Goal: Information Seeking & Learning: Check status

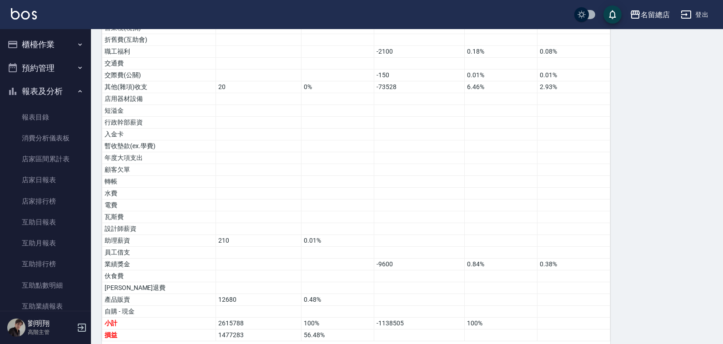
click at [50, 94] on button "報表及分析" at bounding box center [46, 92] width 84 height 24
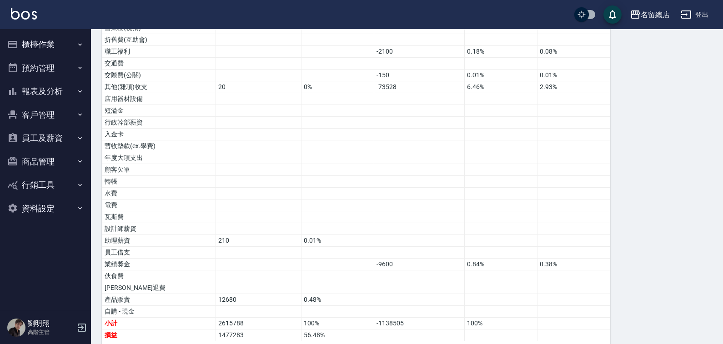
click at [39, 168] on button "商品管理" at bounding box center [46, 162] width 84 height 24
click at [51, 162] on button "商品管理" at bounding box center [46, 162] width 84 height 24
click at [66, 105] on button "客戶管理" at bounding box center [46, 115] width 84 height 24
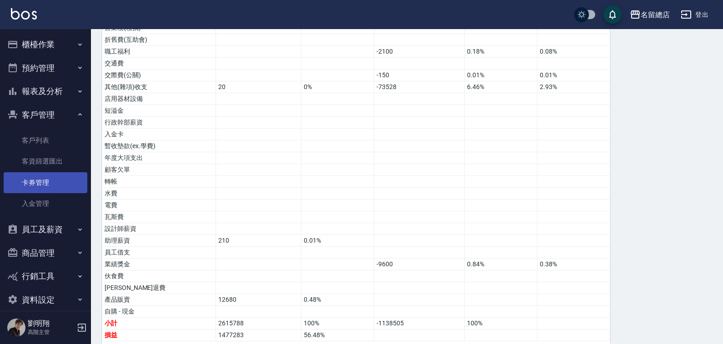
click at [32, 184] on link "卡券管理" at bounding box center [46, 182] width 84 height 21
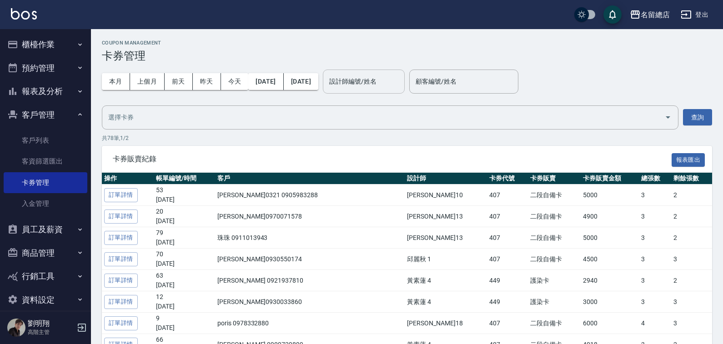
click at [404, 85] on div "設計師編號/姓名 設計師編號/姓名" at bounding box center [364, 82] width 82 height 24
type input "Ruby-8"
click at [279, 81] on button "[DATE]" at bounding box center [265, 81] width 35 height 17
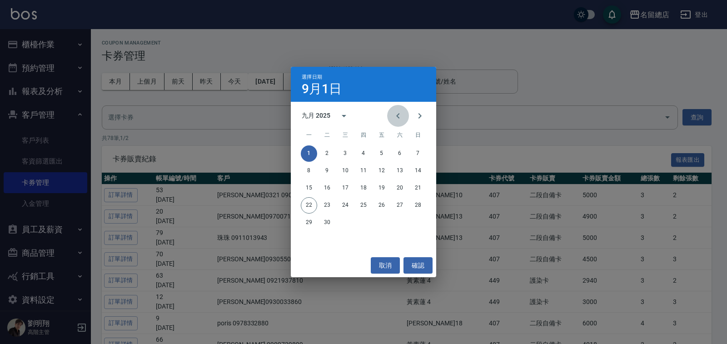
click at [395, 115] on icon "Previous month" at bounding box center [398, 115] width 11 height 11
click at [325, 152] on button "1" at bounding box center [327, 153] width 16 height 16
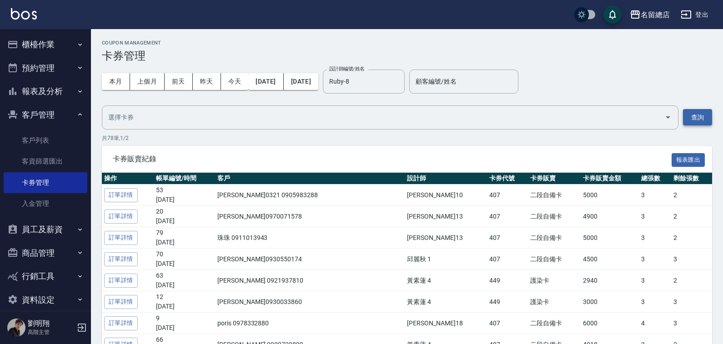
click at [694, 111] on button "查詢" at bounding box center [697, 117] width 29 height 17
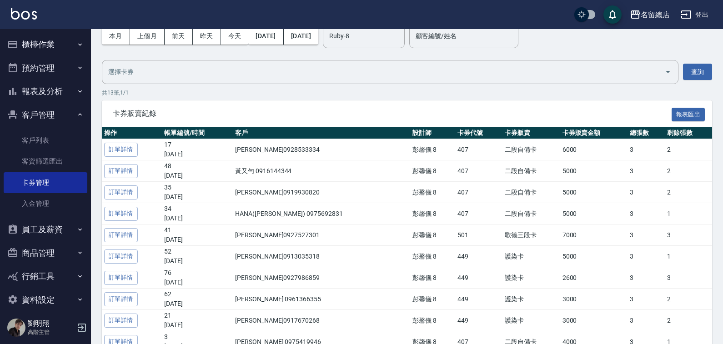
scroll to position [91, 0]
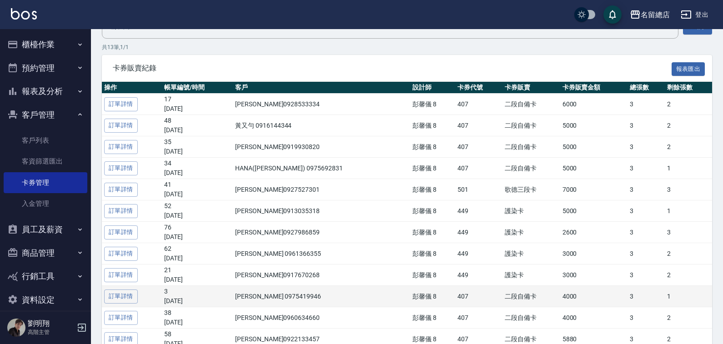
click at [119, 289] on td "訂單詳情" at bounding box center [132, 296] width 60 height 21
click at [125, 295] on link "訂單詳情" at bounding box center [121, 296] width 34 height 14
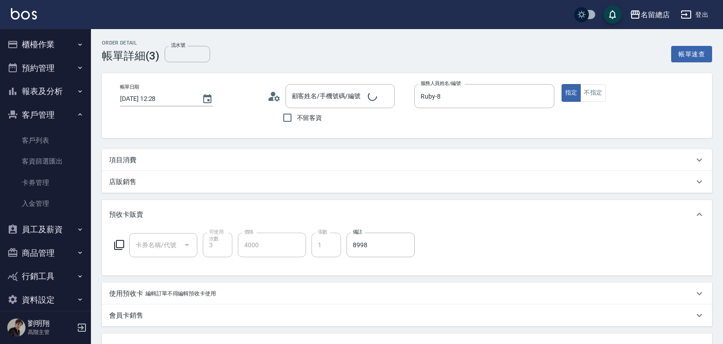
type input "[DATE] 12:28"
type input "Ruby-8"
type input "[PERSON_NAME]/0975419946/null"
type input "二段自備卡(407)"
click at [322, 105] on div "[PERSON_NAME]/0975419946/null 顧客姓名/手機號碼/編號" at bounding box center [339, 96] width 109 height 24
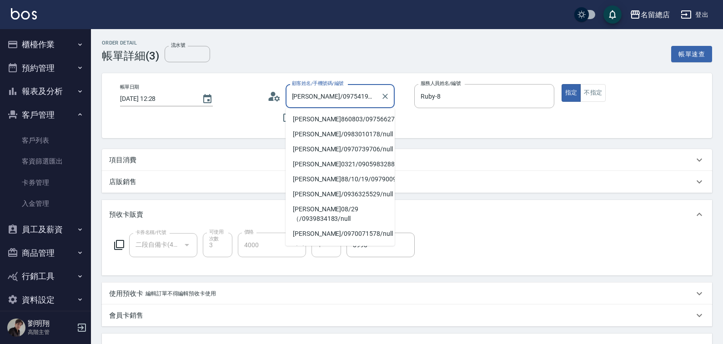
drag, startPoint x: 289, startPoint y: 95, endPoint x: 343, endPoint y: 96, distance: 53.2
click at [343, 96] on input "[PERSON_NAME]/0975419946/null" at bounding box center [332, 96] width 87 height 16
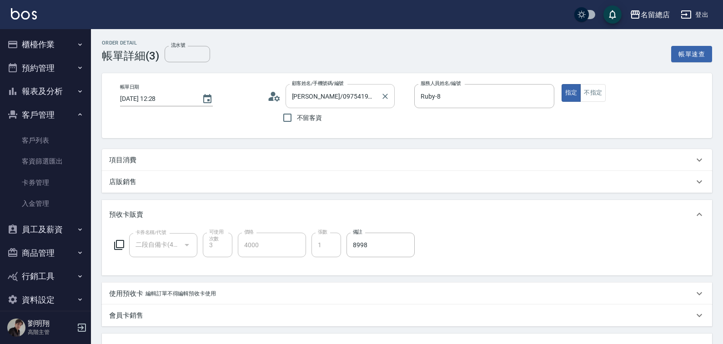
drag, startPoint x: 284, startPoint y: 96, endPoint x: 297, endPoint y: 93, distance: 13.5
click at [297, 93] on input "[PERSON_NAME]/0975419946/null" at bounding box center [332, 96] width 87 height 16
click at [284, 94] on div "顧客姓名/手機號碼/編號 [PERSON_NAME]/0975419946/null 顧客姓名/手機號碼/編號" at bounding box center [337, 96] width 140 height 24
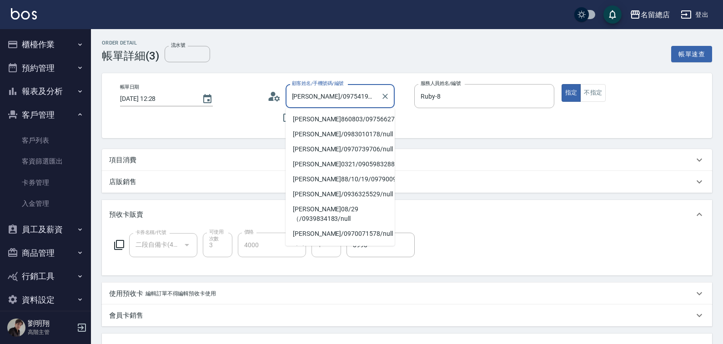
drag, startPoint x: 294, startPoint y: 96, endPoint x: 342, endPoint y: 98, distance: 47.8
click at [342, 98] on input "[PERSON_NAME]/0975419946/null" at bounding box center [332, 96] width 87 height 16
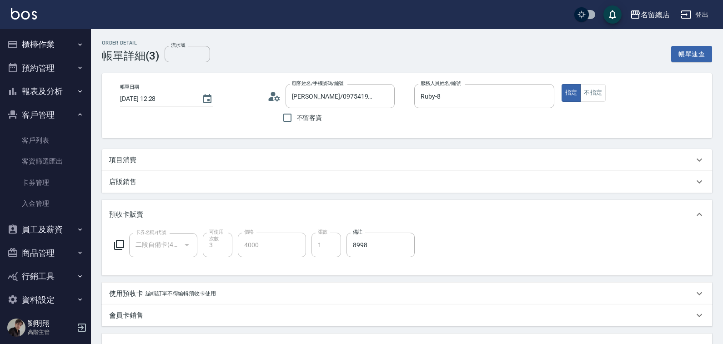
click at [294, 46] on div "Order detail 帳單詳細 (3) 流水號 流水號 帳單速查" at bounding box center [407, 51] width 610 height 22
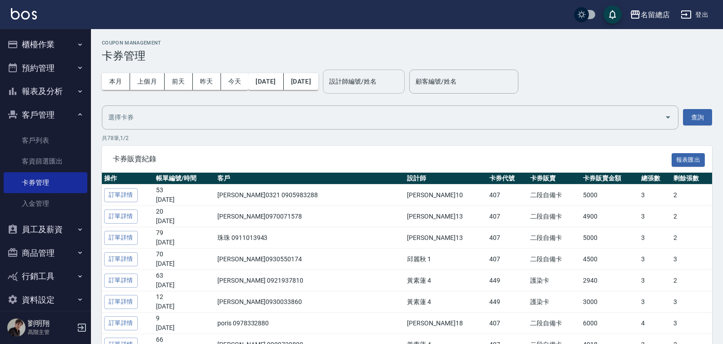
click at [400, 81] on input "設計師編號/姓名" at bounding box center [364, 82] width 74 height 16
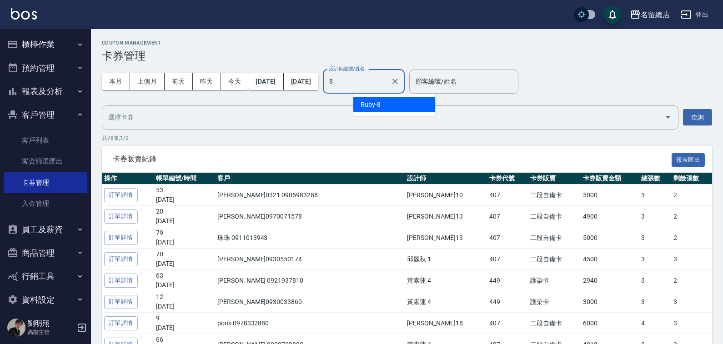
click at [371, 101] on span "Ruby -8" at bounding box center [370, 105] width 20 height 10
type input "Ruby-8"
click at [371, 101] on div "本月 上個月 [DATE] [DATE] [DATE] [DATE] [DATE] 設計師編號/姓名 [PERSON_NAME]-8 設計師編號/姓名 顧客編…" at bounding box center [407, 95] width 610 height 67
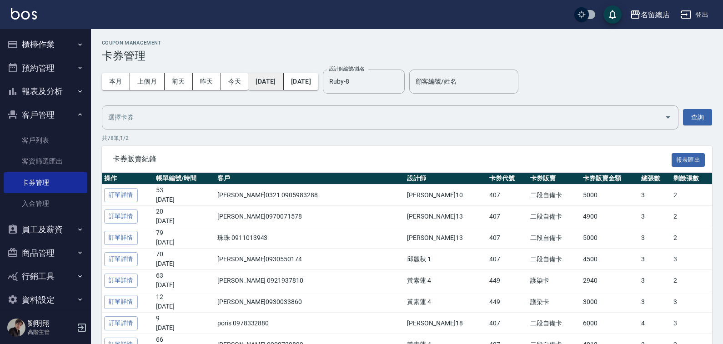
click at [269, 77] on button "[DATE]" at bounding box center [265, 81] width 35 height 17
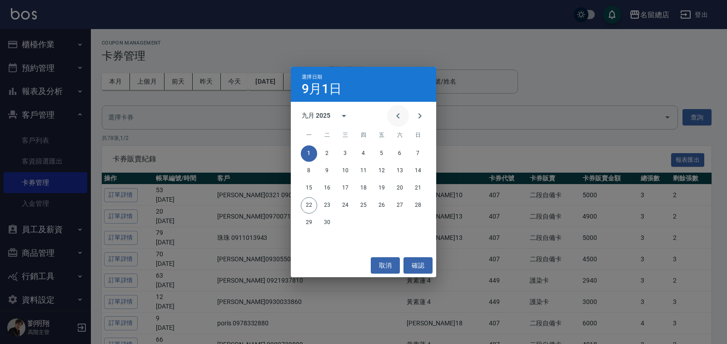
click at [397, 115] on icon "Previous month" at bounding box center [398, 115] width 11 height 11
click at [394, 115] on icon "Previous month" at bounding box center [398, 115] width 11 height 11
click at [328, 154] on button "1" at bounding box center [327, 153] width 16 height 16
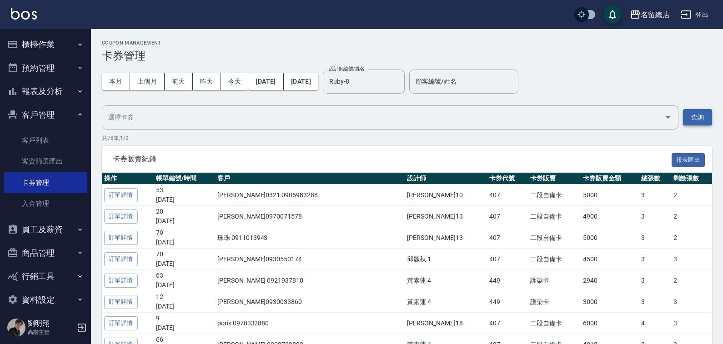
click at [702, 118] on button "查詢" at bounding box center [697, 117] width 29 height 17
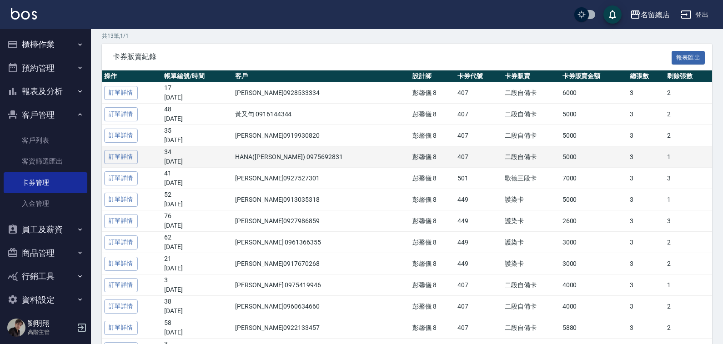
scroll to position [91, 0]
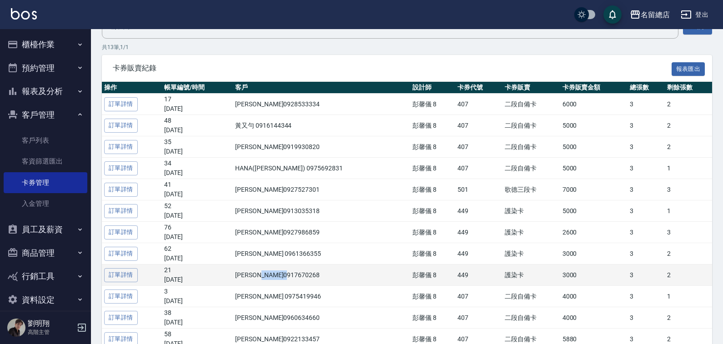
drag, startPoint x: 315, startPoint y: 275, endPoint x: 263, endPoint y: 274, distance: 52.7
click at [277, 275] on td "[PERSON_NAME]0917670268" at bounding box center [321, 274] width 177 height 21
drag, startPoint x: 263, startPoint y: 274, endPoint x: 251, endPoint y: 275, distance: 11.4
click at [251, 275] on td "[PERSON_NAME]0917670268" at bounding box center [321, 274] width 177 height 21
click at [233, 274] on td "21 [DATE]" at bounding box center [197, 274] width 71 height 21
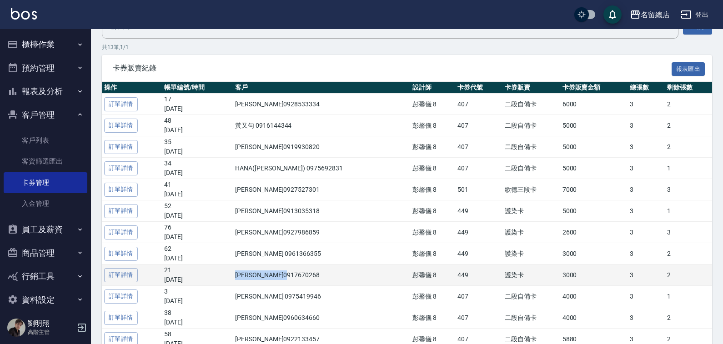
drag, startPoint x: 252, startPoint y: 274, endPoint x: 315, endPoint y: 275, distance: 63.2
click at [315, 275] on td "[PERSON_NAME]0917670268" at bounding box center [321, 274] width 177 height 21
copy td "[PERSON_NAME]0917670268"
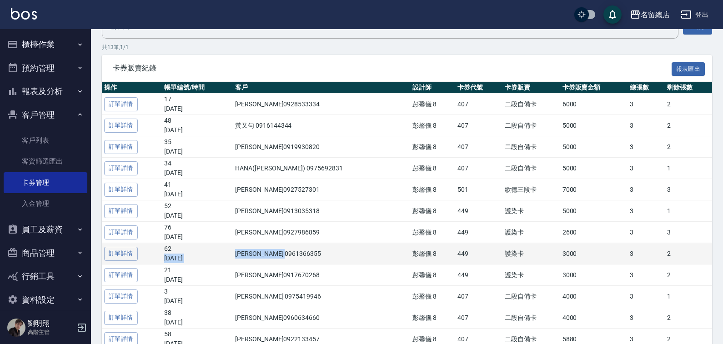
drag, startPoint x: 248, startPoint y: 252, endPoint x: 316, endPoint y: 251, distance: 67.7
click at [316, 251] on tr "訂單詳情 62 [DATE] [PERSON_NAME] 0961366355 [PERSON_NAME]8 449 護染卡 3000 3 2" at bounding box center [407, 253] width 610 height 21
click at [303, 254] on td "[PERSON_NAME] 0961366355" at bounding box center [321, 253] width 177 height 21
click at [284, 255] on td "[PERSON_NAME] 0961366355" at bounding box center [321, 253] width 177 height 21
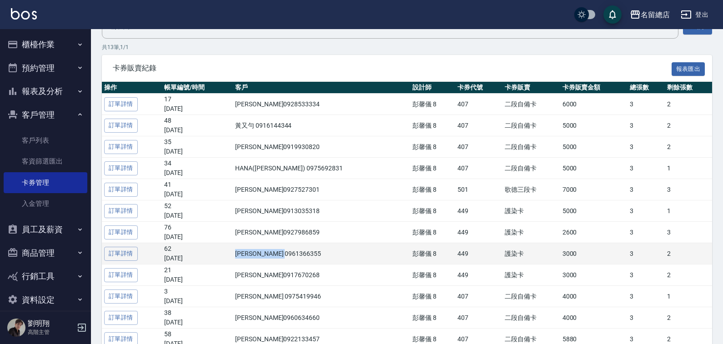
drag, startPoint x: 253, startPoint y: 250, endPoint x: 306, endPoint y: 259, distance: 53.9
click at [306, 259] on td "[PERSON_NAME] 0961366355" at bounding box center [321, 253] width 177 height 21
copy td "[PERSON_NAME] 0961366355"
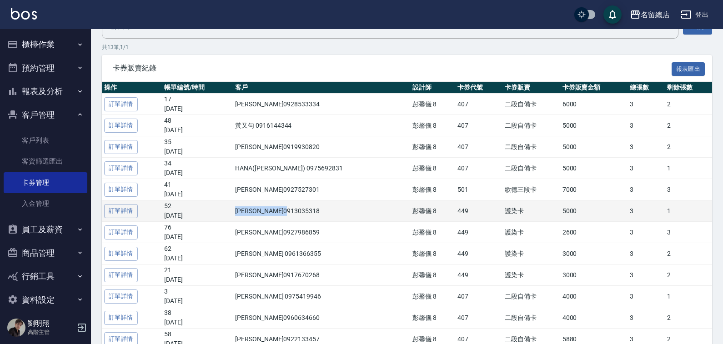
drag, startPoint x: 252, startPoint y: 210, endPoint x: 325, endPoint y: 212, distance: 72.7
click at [325, 212] on td "[PERSON_NAME]0913035318" at bounding box center [321, 210] width 177 height 21
copy td "[PERSON_NAME]0913035318"
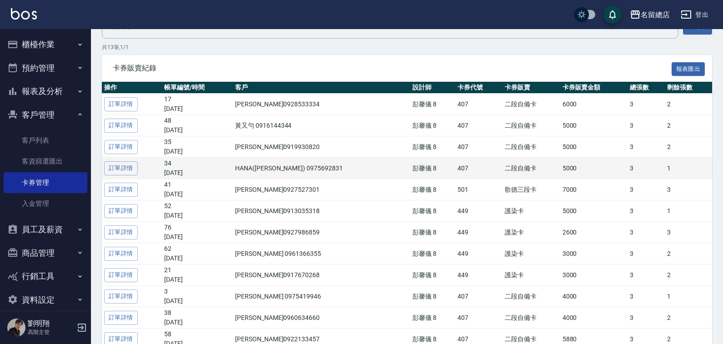
click at [259, 176] on td "HANA([PERSON_NAME]) 0975692831" at bounding box center [321, 168] width 177 height 21
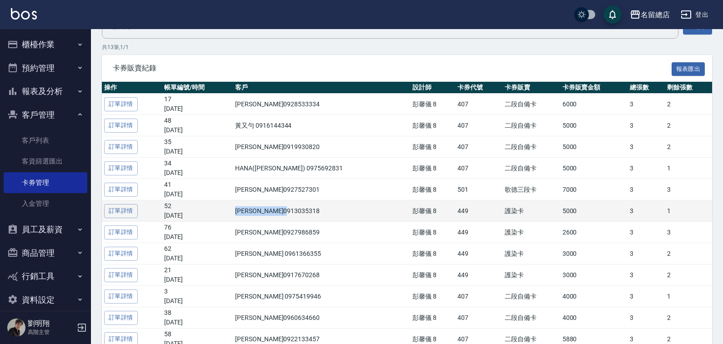
drag, startPoint x: 249, startPoint y: 209, endPoint x: 309, endPoint y: 208, distance: 59.5
click at [309, 208] on td "[PERSON_NAME]0913035318" at bounding box center [321, 210] width 177 height 21
copy td "[PERSON_NAME]0913035318"
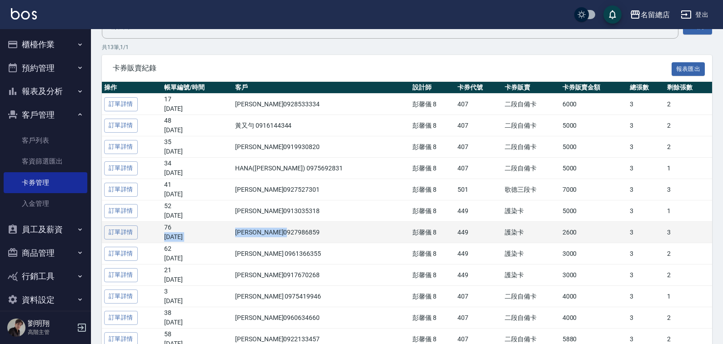
drag, startPoint x: 248, startPoint y: 228, endPoint x: 314, endPoint y: 228, distance: 66.8
click at [314, 228] on tr "訂單詳情 76 [DATE] [PERSON_NAME]0927986859 [PERSON_NAME]8 449 護染卡 2600 3 3" at bounding box center [407, 232] width 610 height 21
click at [312, 232] on td "[PERSON_NAME]0927986859" at bounding box center [321, 232] width 177 height 21
drag, startPoint x: 326, startPoint y: 234, endPoint x: 239, endPoint y: 238, distance: 87.8
click at [239, 238] on tr "訂單詳情 76 [DATE] [PERSON_NAME]0927986859 [PERSON_NAME]8 449 護染卡 2600 3 3" at bounding box center [407, 232] width 610 height 21
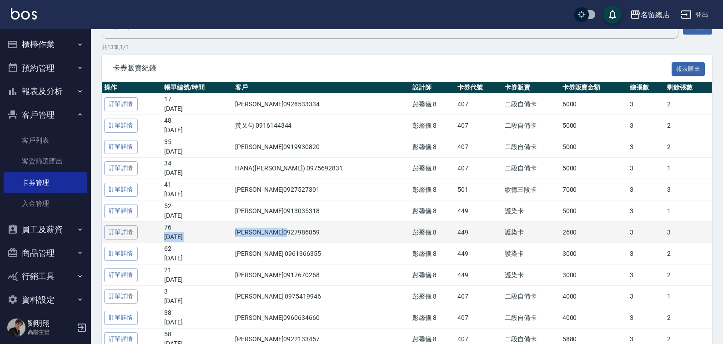
copy tr "[PERSON_NAME]0927986859"
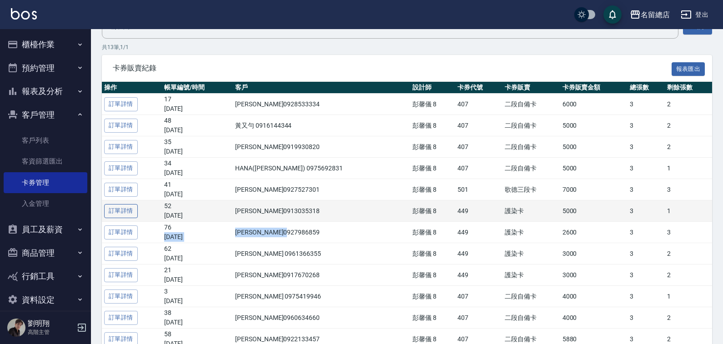
click at [113, 212] on link "訂單詳情" at bounding box center [121, 211] width 34 height 14
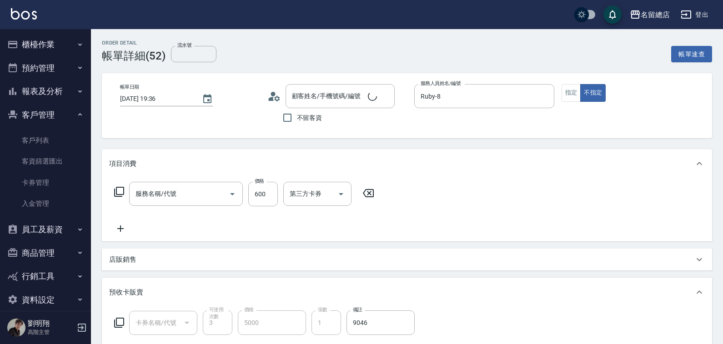
type input "[DATE] 19:36"
type input "Ruby-8"
type input "護染卡(449)"
type input "[PERSON_NAME]/0913035318/null"
type input "剪髮(305)"
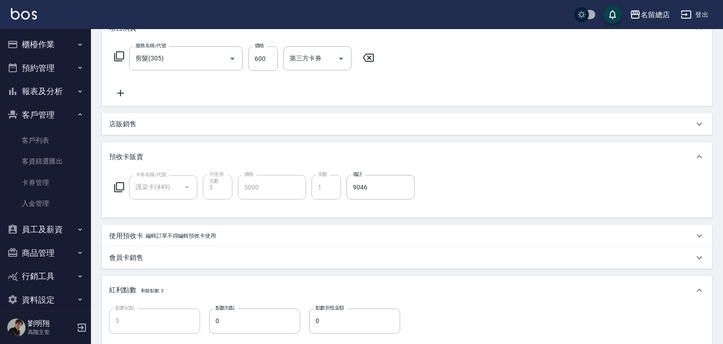
scroll to position [182, 0]
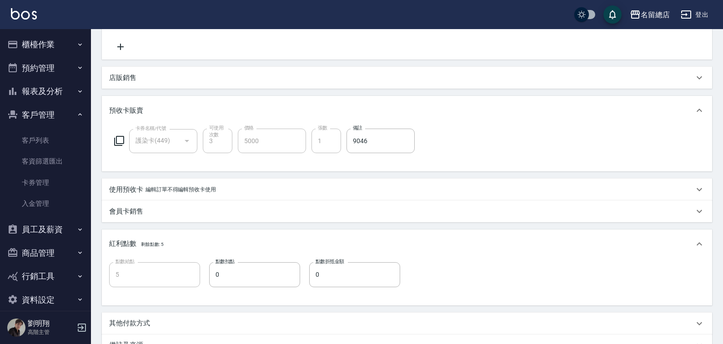
click at [61, 98] on button "報表及分析" at bounding box center [46, 92] width 84 height 24
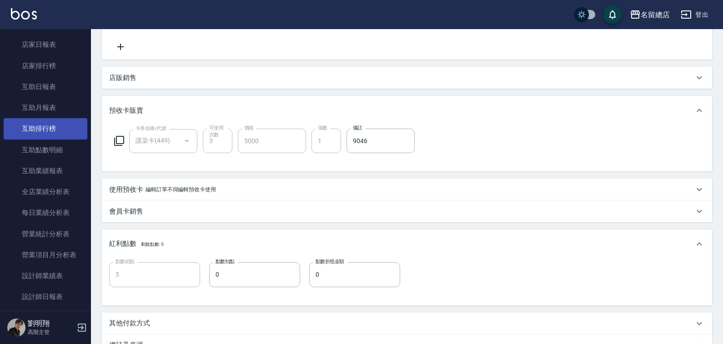
scroll to position [136, 0]
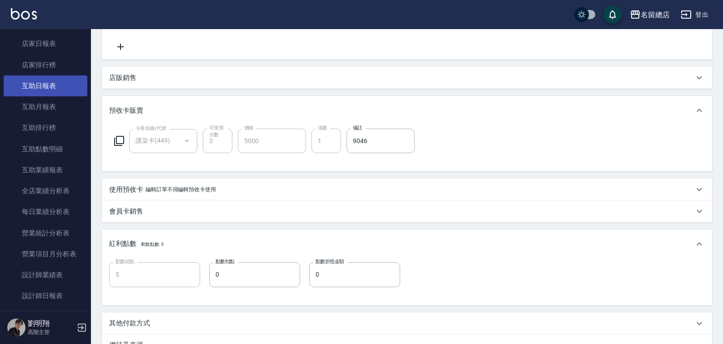
click at [48, 80] on link "互助日報表" at bounding box center [46, 85] width 84 height 21
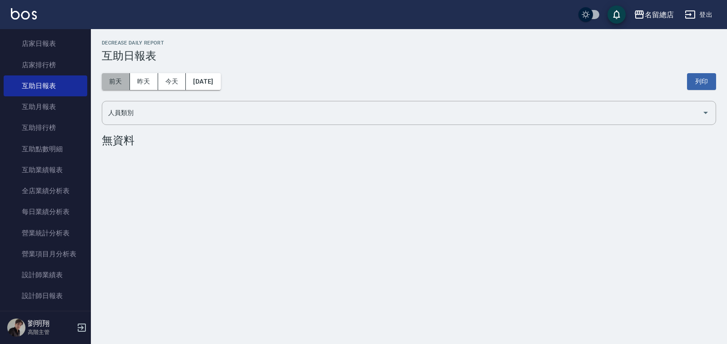
click at [110, 82] on button "前天" at bounding box center [116, 81] width 28 height 17
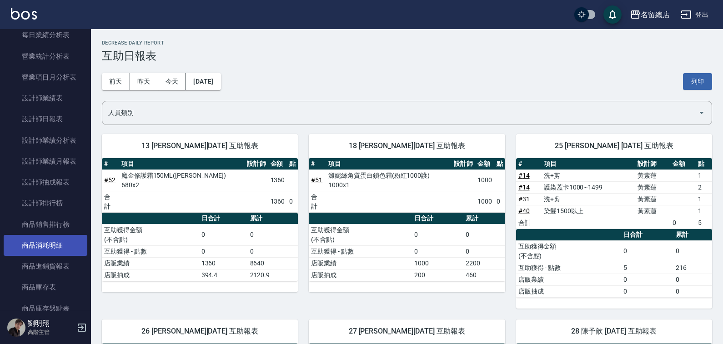
scroll to position [318, 0]
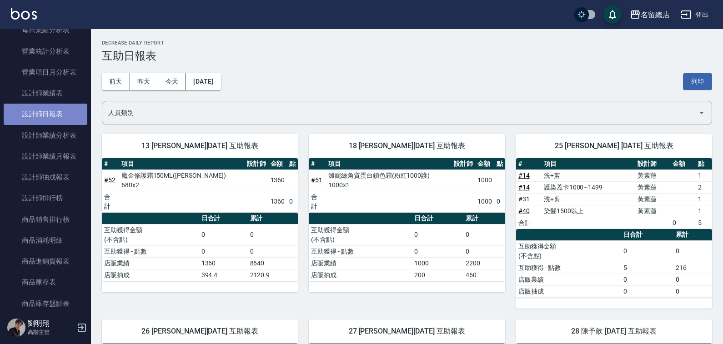
click at [72, 112] on link "設計師日報表" at bounding box center [46, 114] width 84 height 21
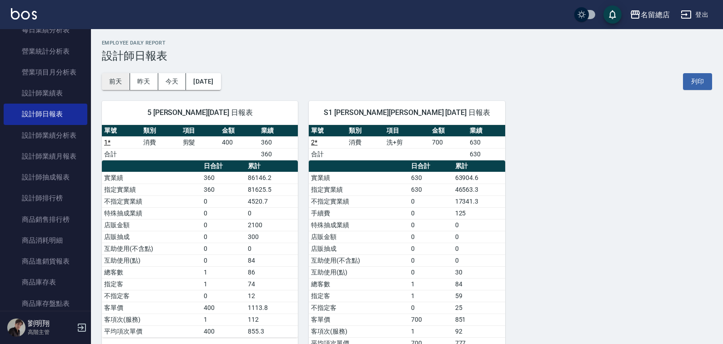
click at [123, 82] on button "前天" at bounding box center [116, 81] width 28 height 17
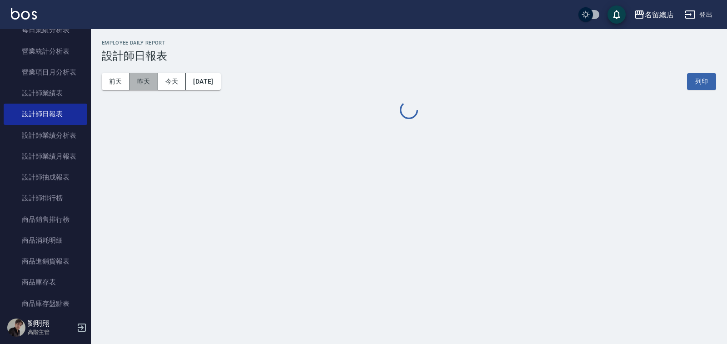
click at [144, 82] on button "昨天" at bounding box center [144, 81] width 28 height 17
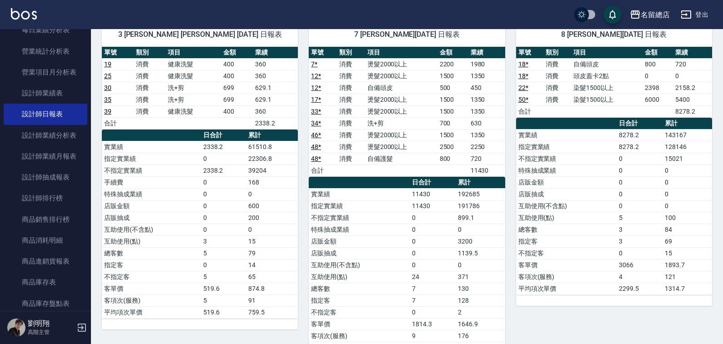
scroll to position [45, 0]
